Goal: Task Accomplishment & Management: Complete application form

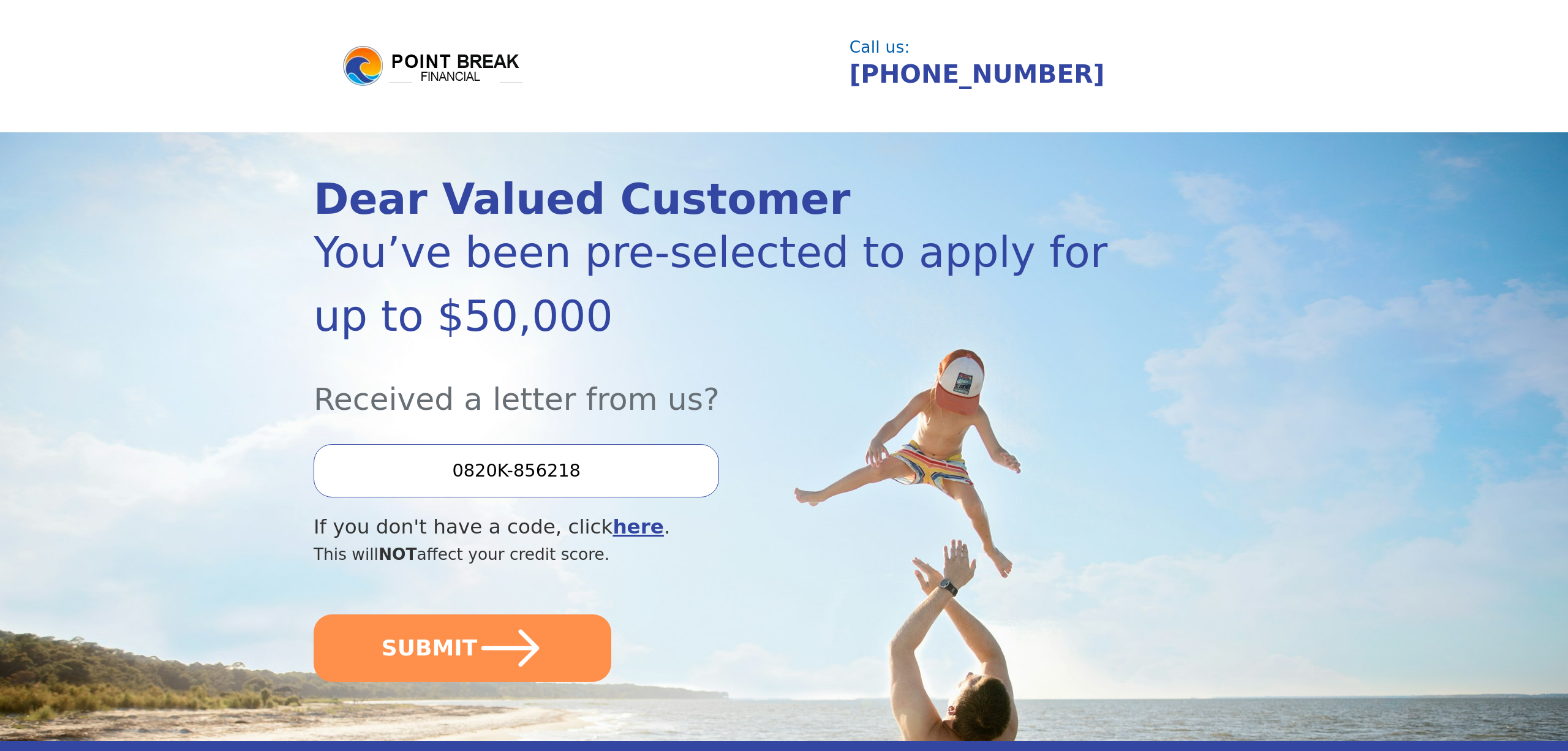
click at [585, 472] on input "0820K-856218" at bounding box center [516, 470] width 405 height 52
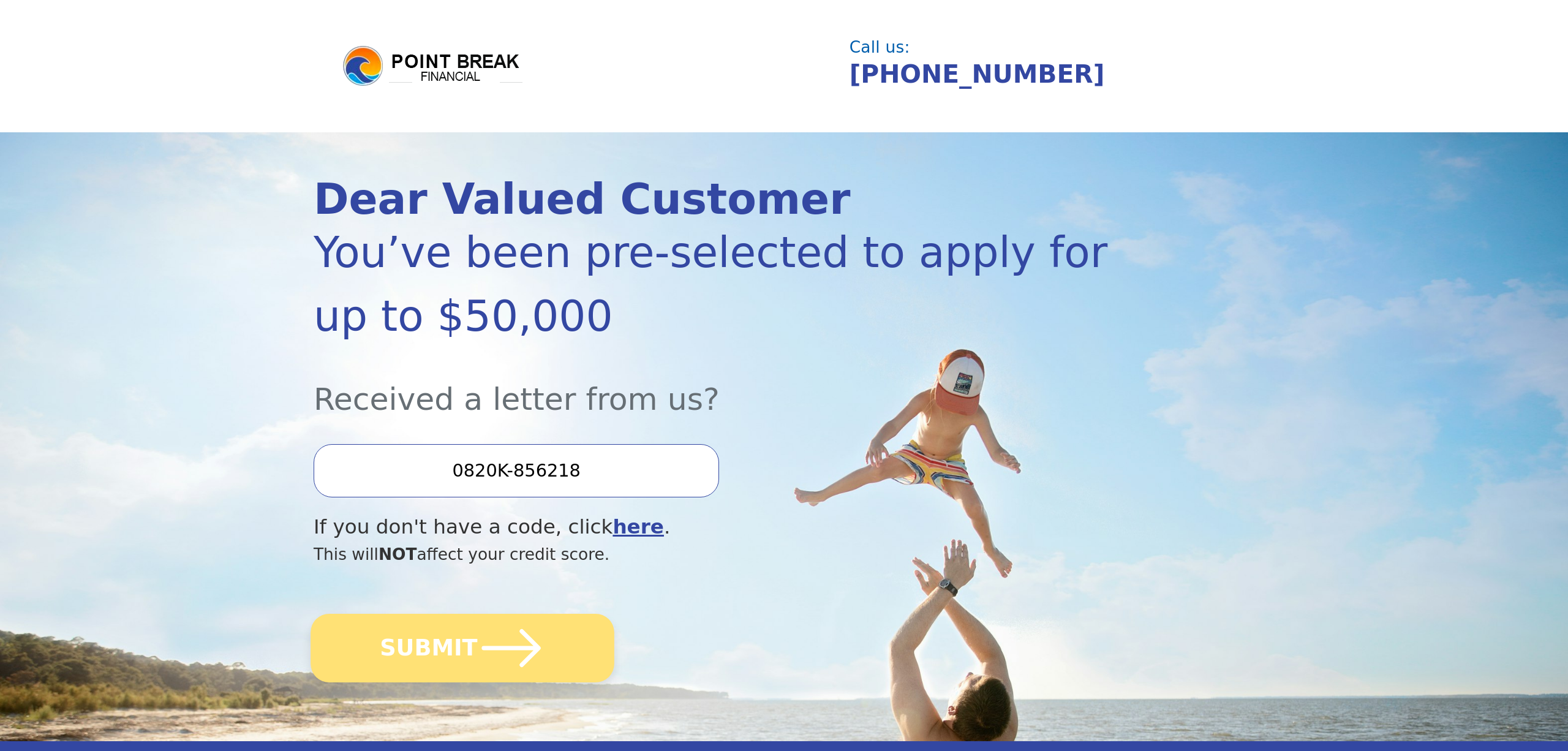
click at [470, 637] on button "SUBMIT" at bounding box center [462, 648] width 303 height 69
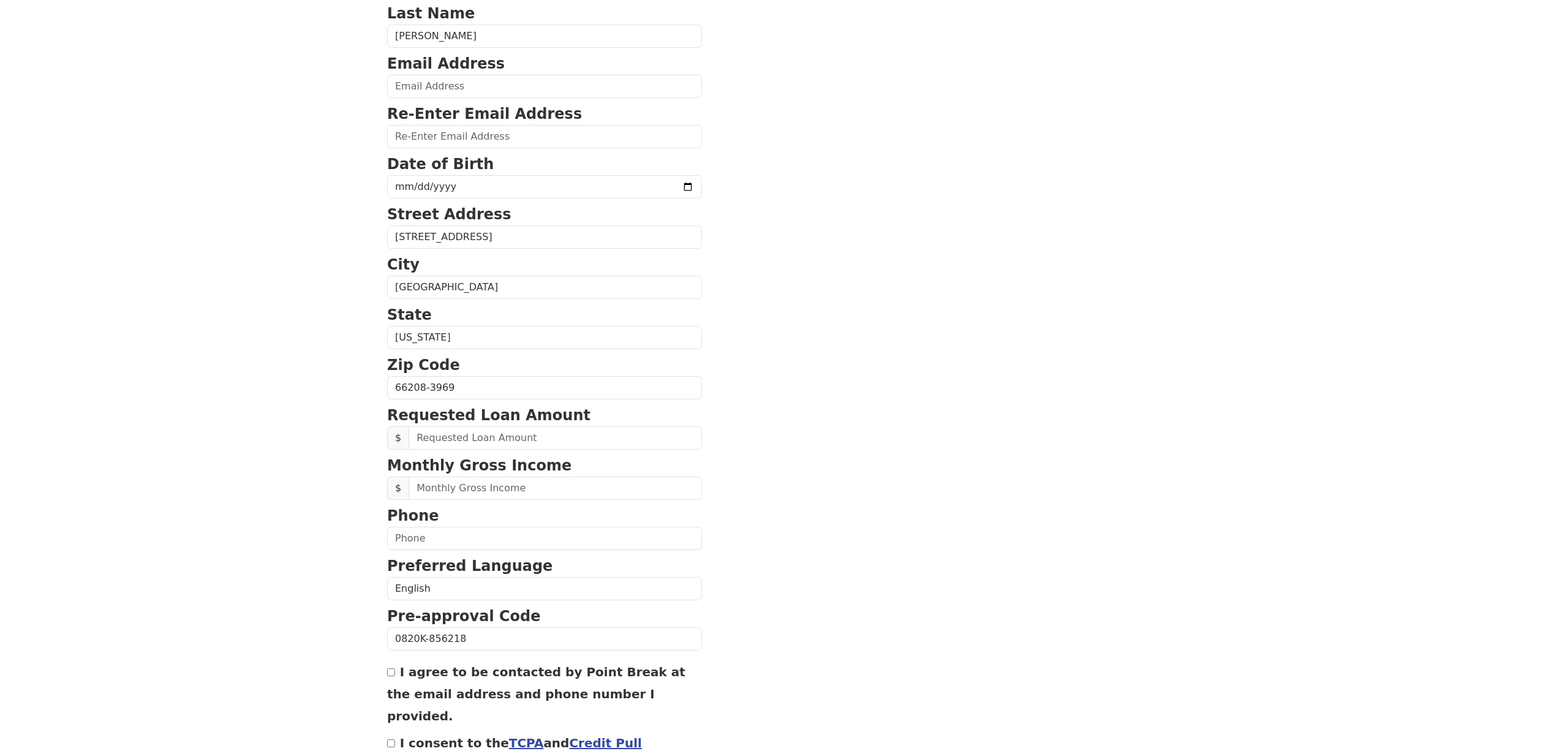
scroll to position [224, 0]
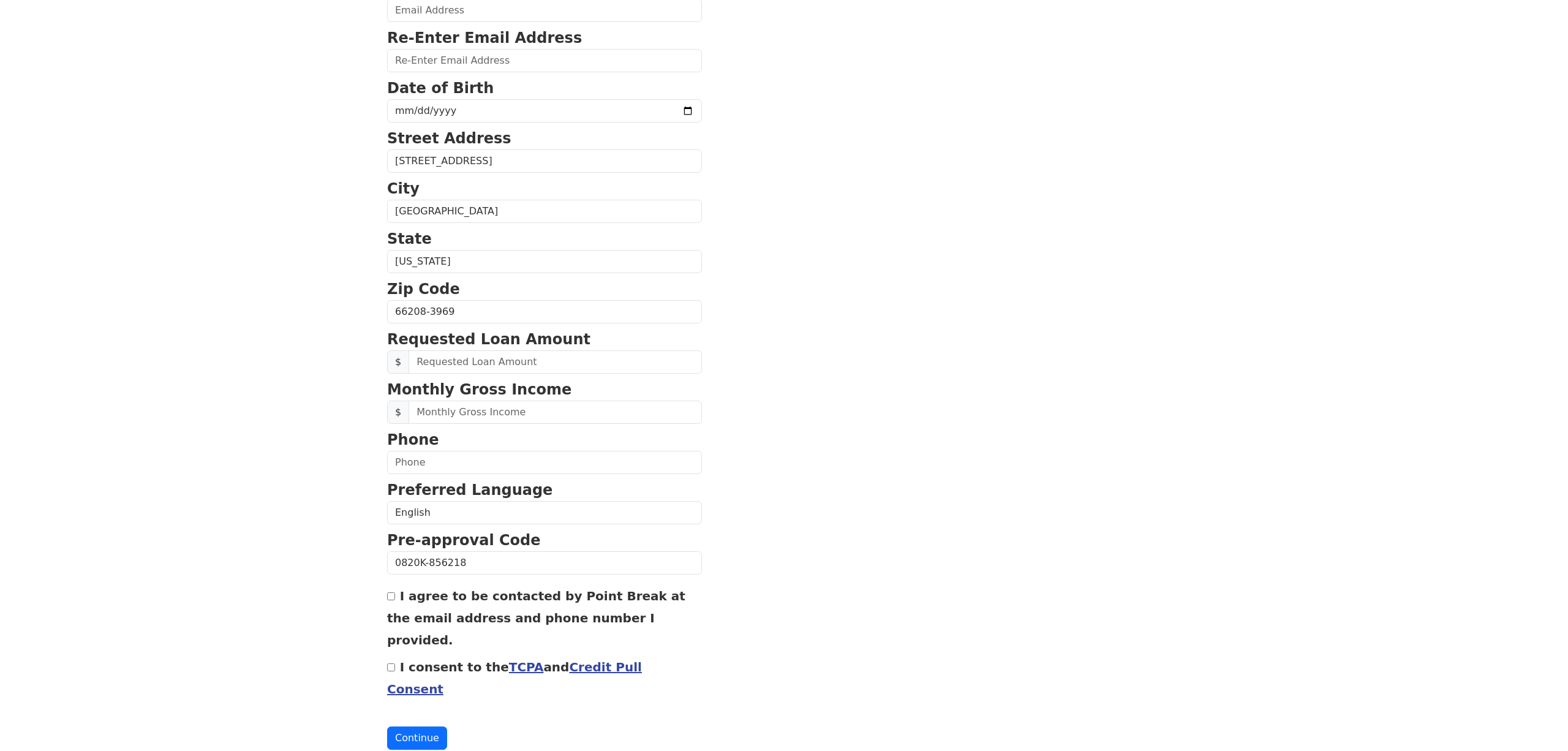
click at [630, 660] on link "Credit Pull Consent" at bounding box center [514, 679] width 255 height 37
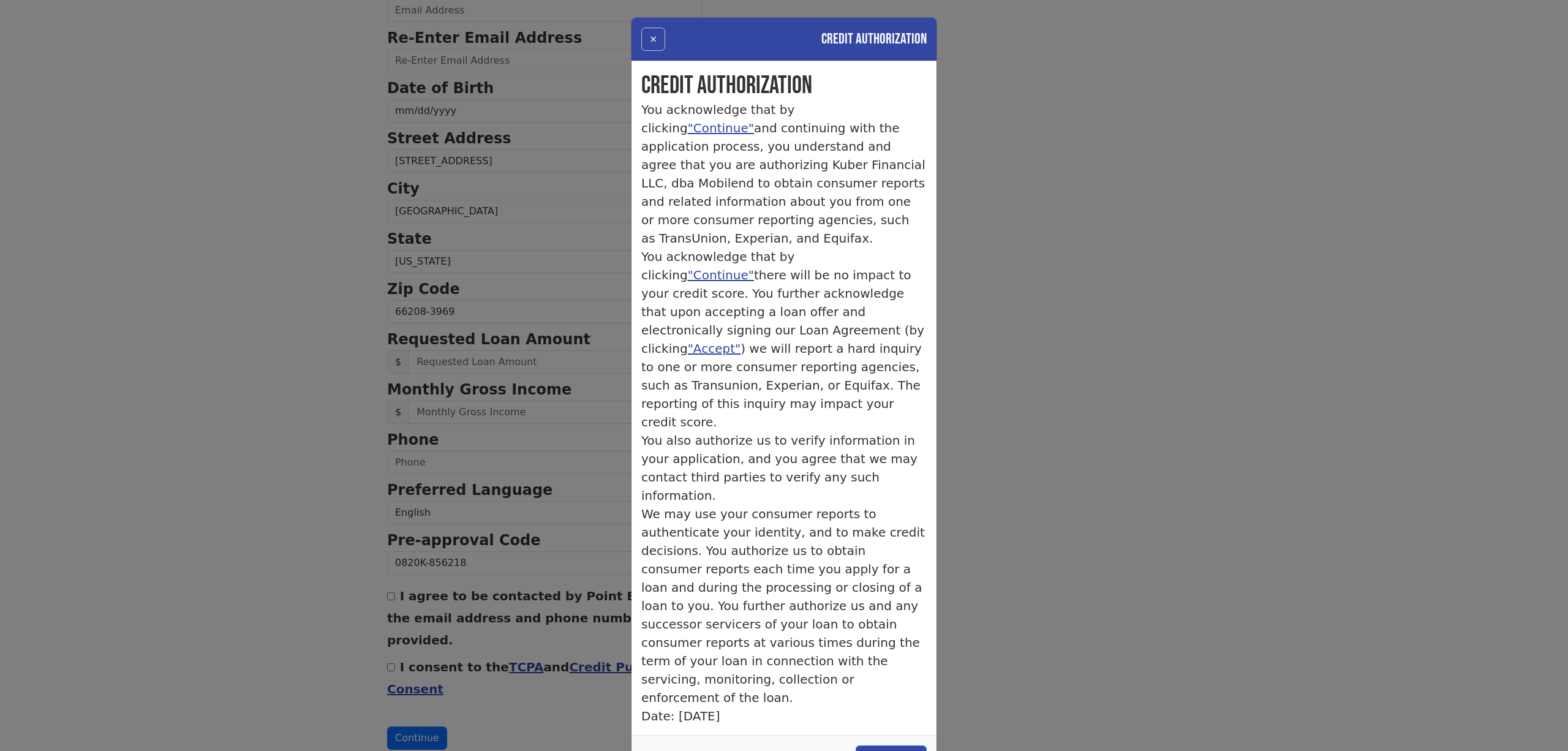
click at [647, 34] on button "×" at bounding box center [653, 39] width 24 height 23
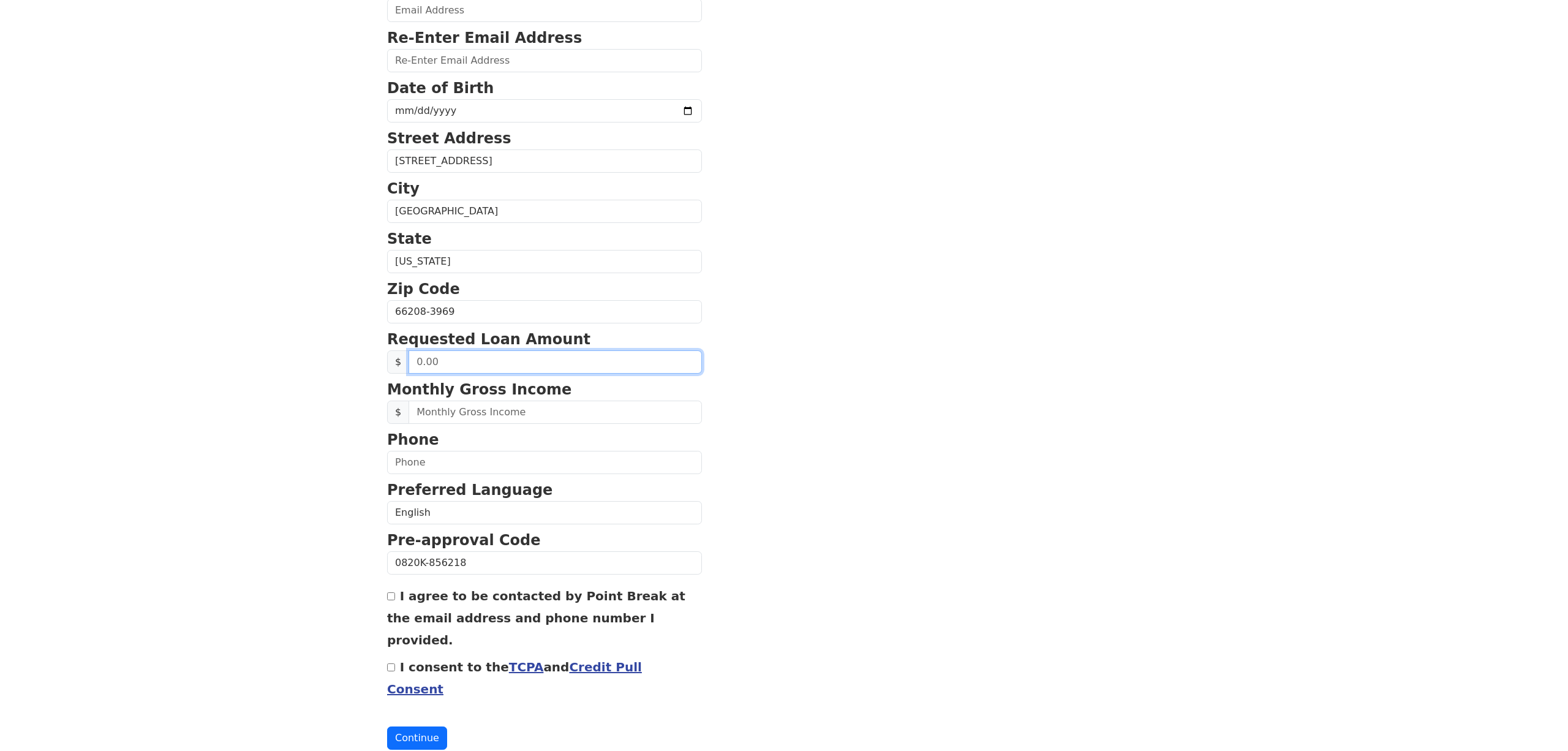
click at [457, 370] on input "text" at bounding box center [555, 361] width 293 height 23
type input "50,000.00"
click at [429, 409] on input "text" at bounding box center [555, 412] width 293 height 23
click at [411, 413] on input "text" at bounding box center [555, 412] width 293 height 23
drag, startPoint x: 471, startPoint y: 414, endPoint x: 300, endPoint y: 387, distance: 173.1
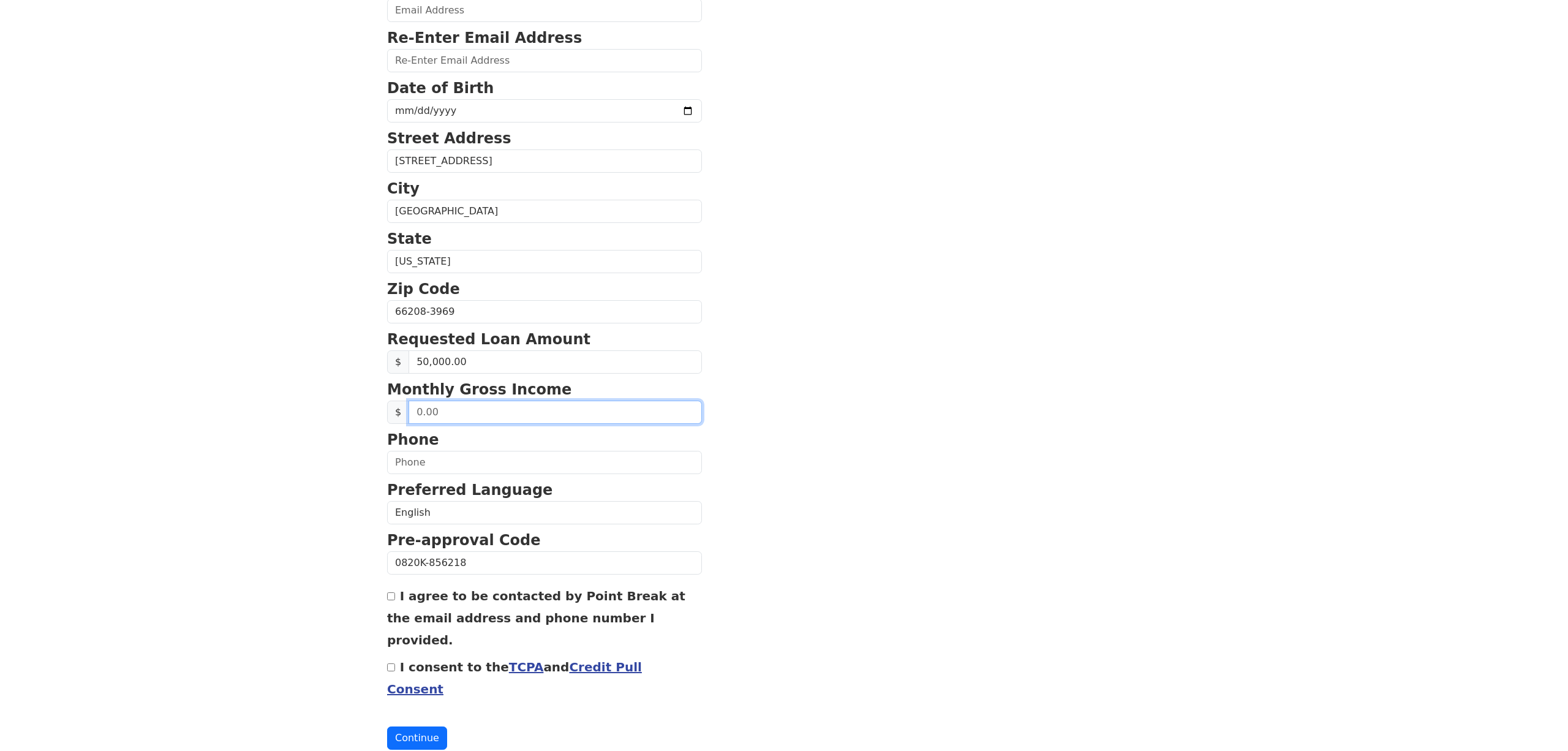
click at [300, 387] on body "First Name [PERSON_NAME] Last Name [PERSON_NAME] Email Address Re-Enter Email A…" at bounding box center [784, 151] width 1568 height 751
type input "25,000.00"
click at [439, 460] on input "text" at bounding box center [543, 462] width 314 height 23
type input "[PHONE_NUMBER]"
type input "[EMAIL_ADDRESS][DOMAIN_NAME]"
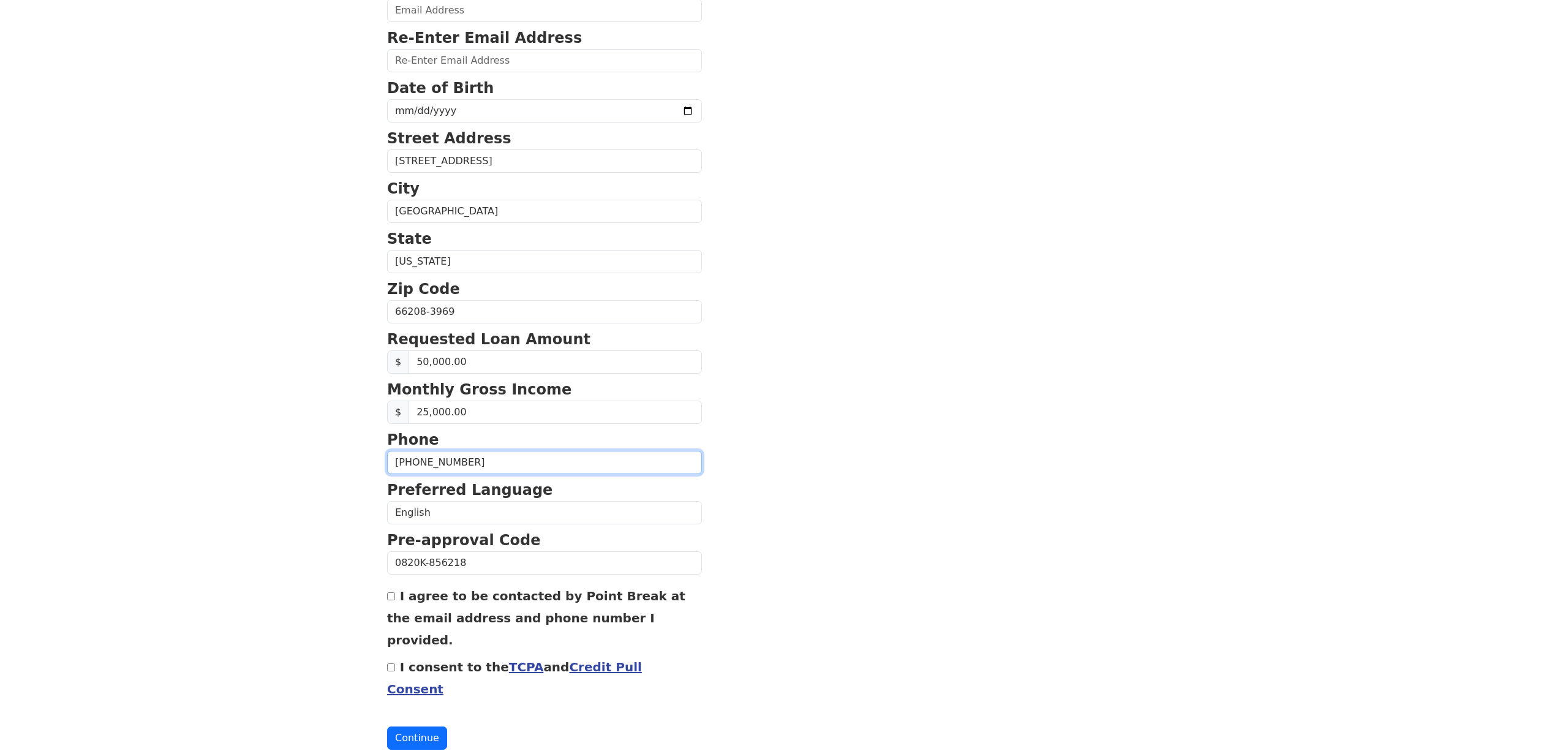
type input "[EMAIL_ADDRESS][DOMAIN_NAME]"
type input "[PHONE_NUMBER]"
click at [237, 401] on body "First Name [PERSON_NAME] Last Name [PERSON_NAME] Email Address [EMAIL_ADDRESS][…" at bounding box center [784, 153] width 1568 height 751
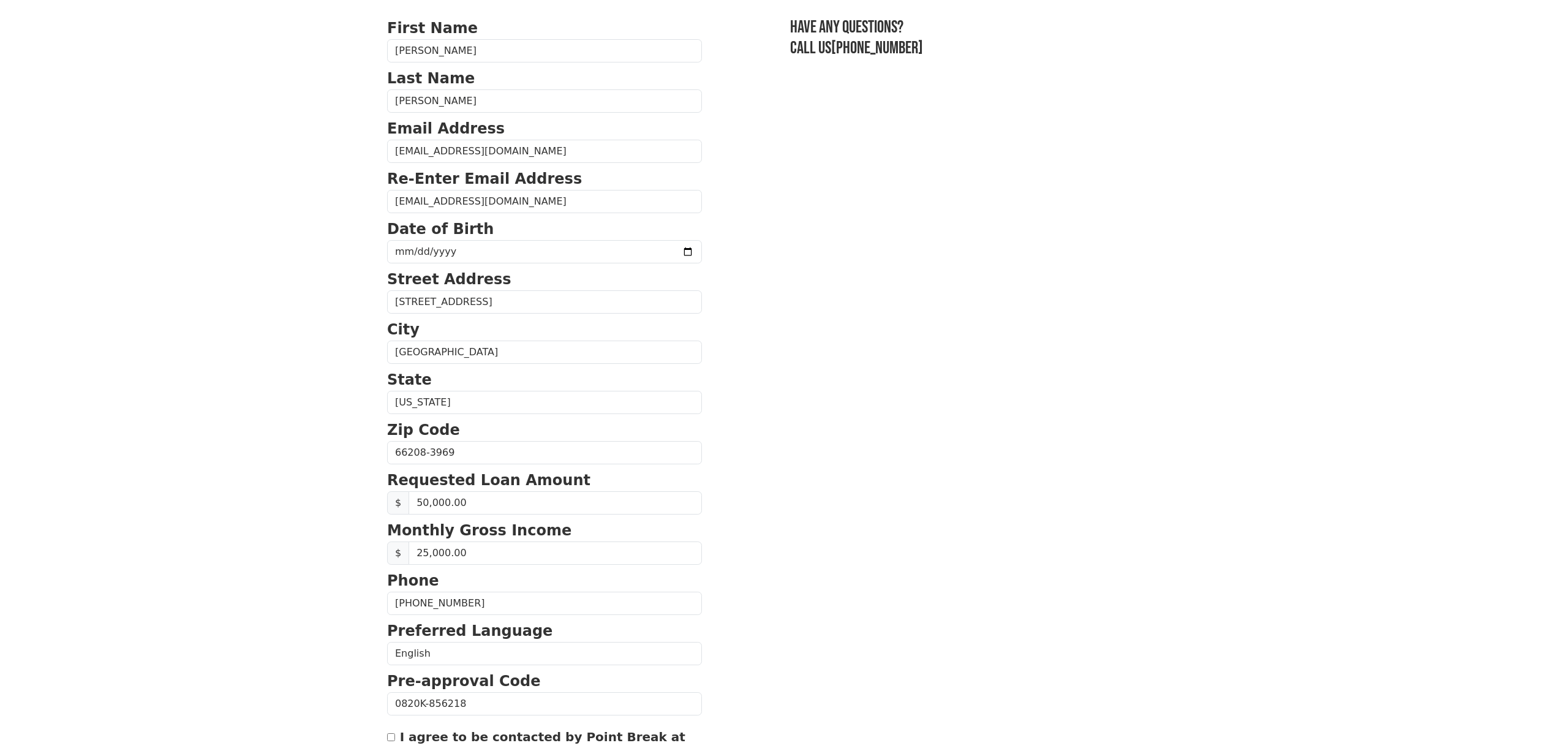
scroll to position [0, 0]
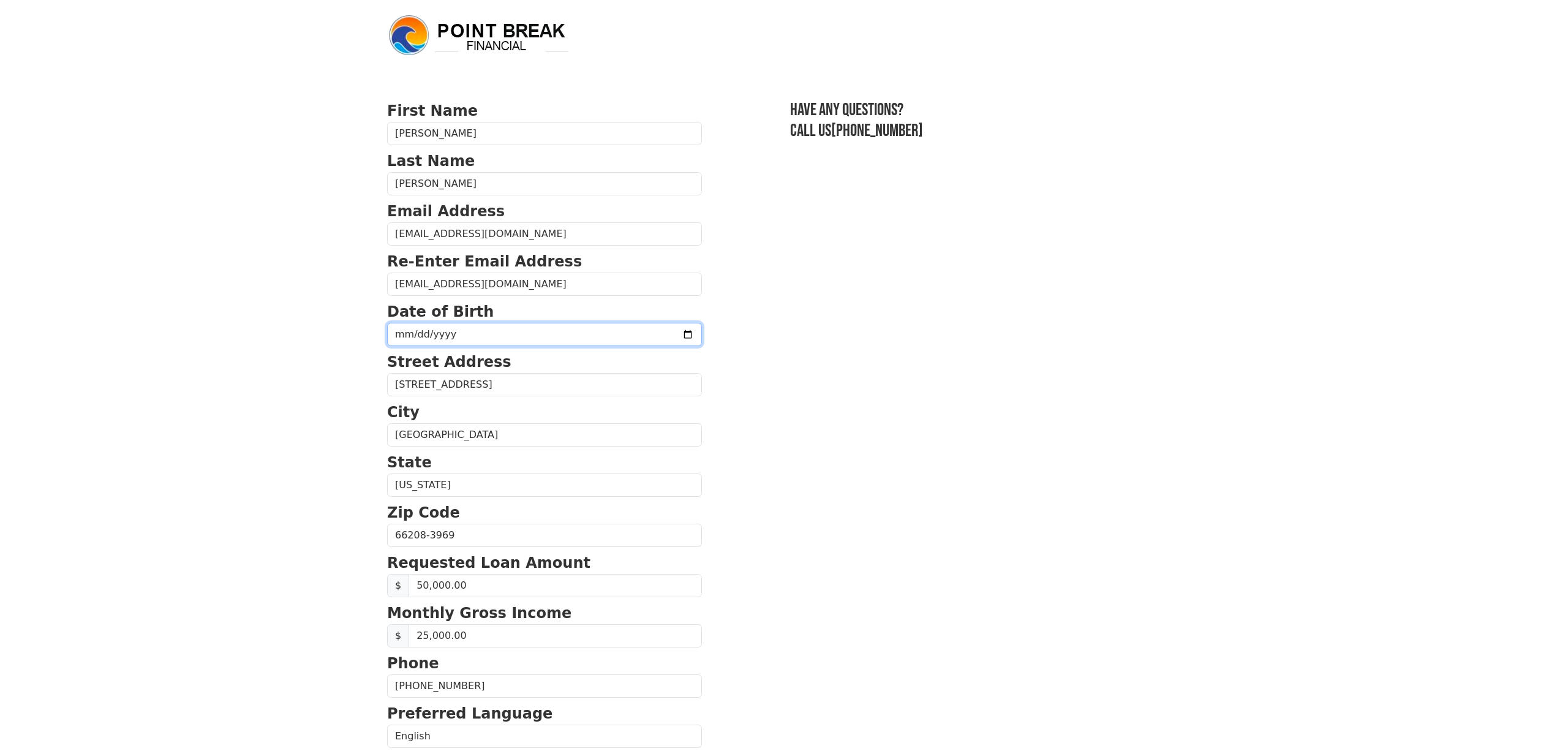
click at [400, 336] on input "date" at bounding box center [543, 334] width 314 height 23
type input "[DATE]"
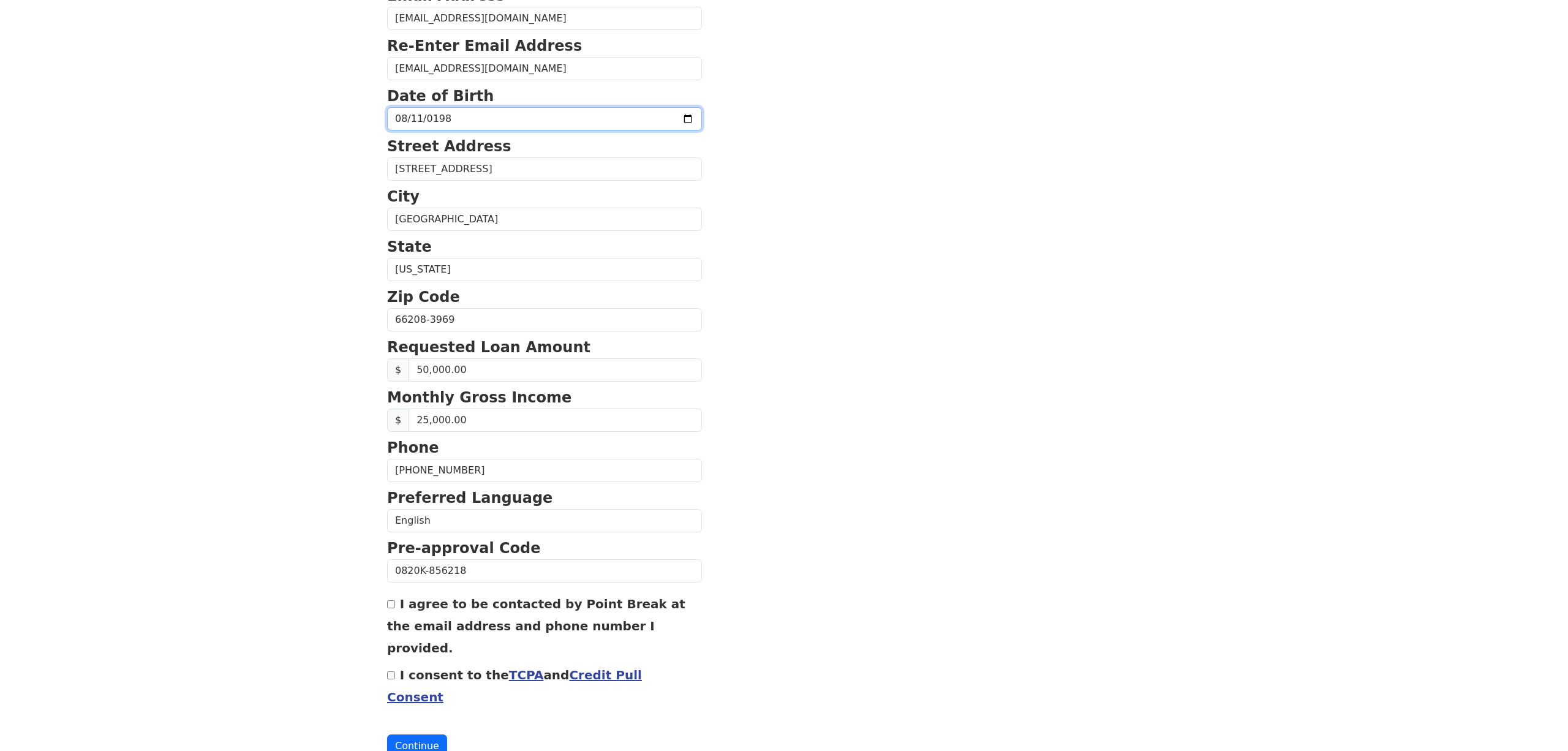
scroll to position [224, 0]
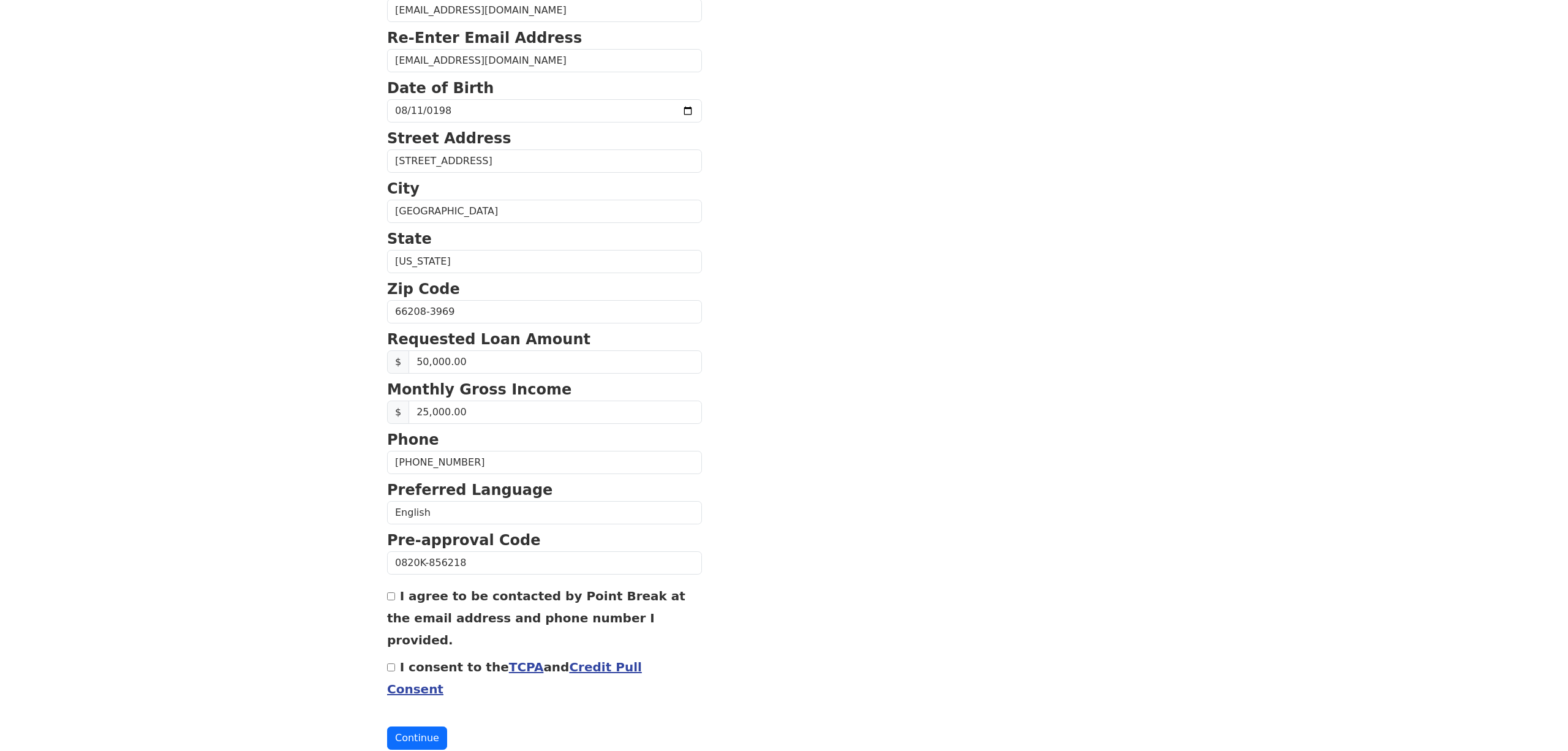
click at [423, 596] on label "I agree to be contacted by Point Break at the email address and phone number I …" at bounding box center [535, 618] width 298 height 59
click at [395, 596] on input "I agree to be contacted by Point Break at the email address and phone number I …" at bounding box center [390, 596] width 8 height 8
checkbox input "true"
click at [405, 660] on label "I consent to the TCPA and Credit Pull Consent" at bounding box center [514, 679] width 255 height 37
click at [395, 664] on input "I consent to the TCPA and Credit Pull Consent" at bounding box center [390, 668] width 8 height 8
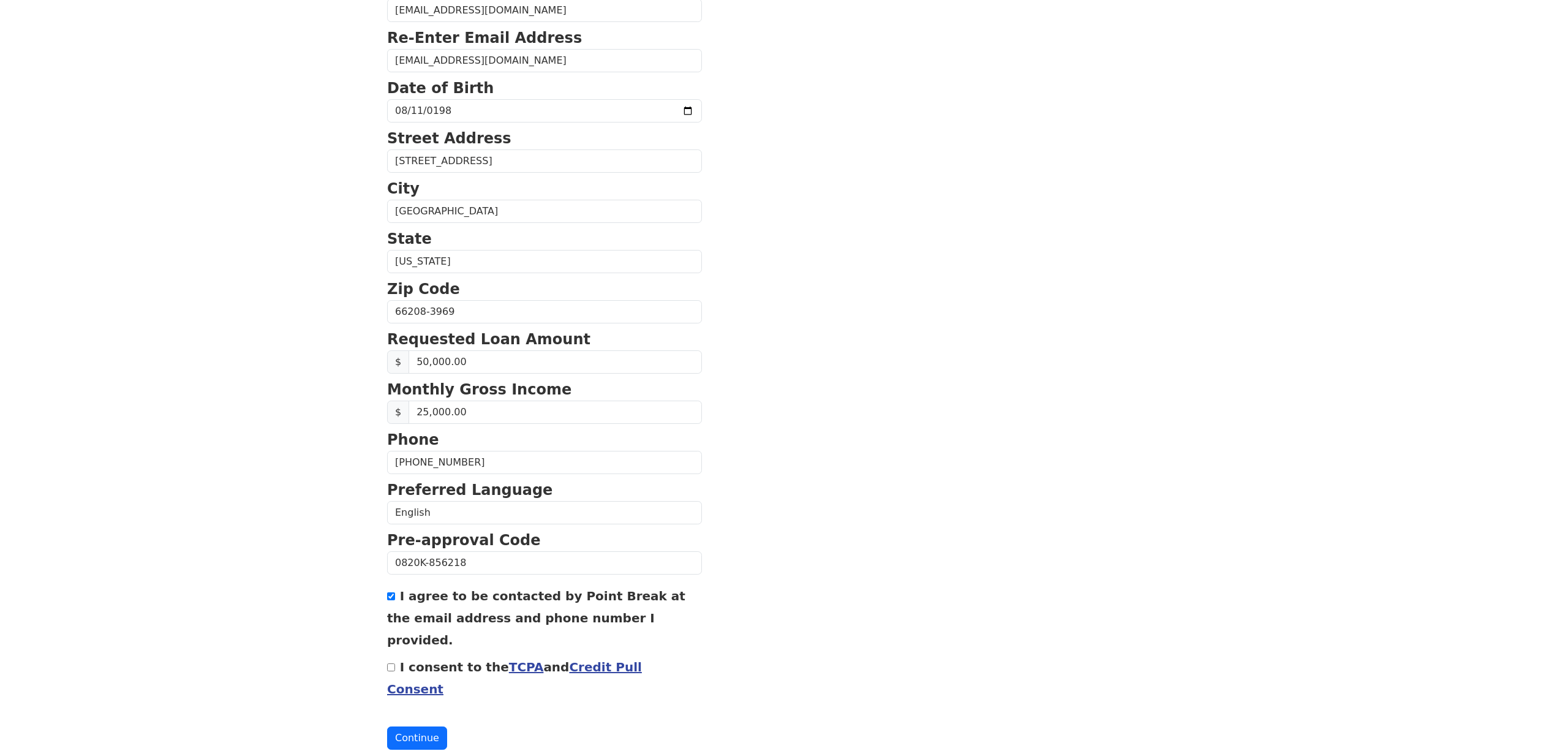
checkbox input "true"
click at [433, 605] on label "I agree to be contacted by Point Break at the email address and phone number I …" at bounding box center [535, 621] width 298 height 59
click at [395, 603] on input "I agree to be contacted by Point Break at the email address and phone number I …" at bounding box center [390, 599] width 8 height 8
click at [409, 729] on button "Continue" at bounding box center [416, 740] width 60 height 23
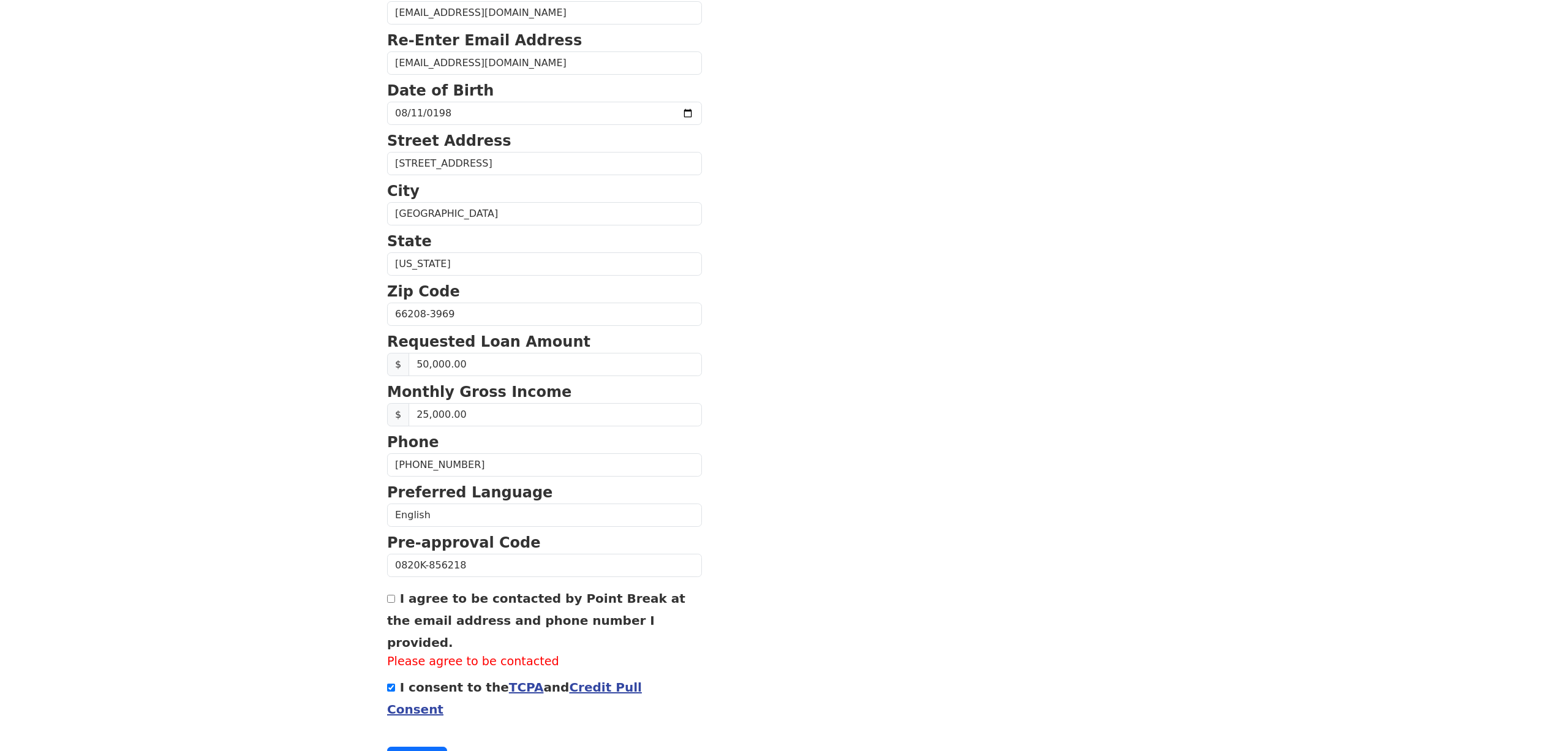
click at [433, 616] on label "I agree to be contacted by Point Break at the email address and phone number I …" at bounding box center [535, 621] width 298 height 59
click at [395, 603] on input "I agree to be contacted by Point Break at the email address and phone number I …" at bounding box center [390, 599] width 8 height 8
checkbox input "true"
click at [401, 716] on div "First Name [PERSON_NAME] Last Name [PERSON_NAME] Email Address [EMAIL_ADDRESS][…" at bounding box center [784, 288] width 808 height 1018
click at [416, 729] on button "Continue" at bounding box center [416, 740] width 60 height 23
